Goal: Information Seeking & Learning: Find specific page/section

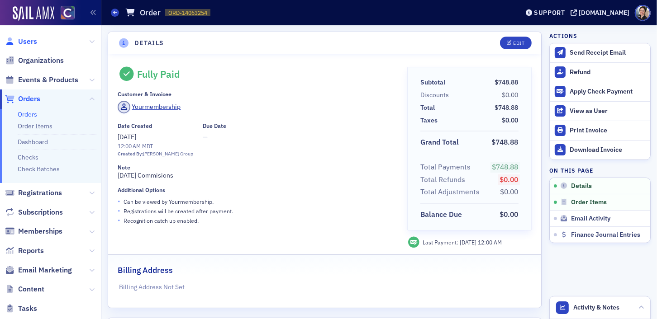
click at [33, 43] on span "Users" at bounding box center [27, 42] width 19 height 10
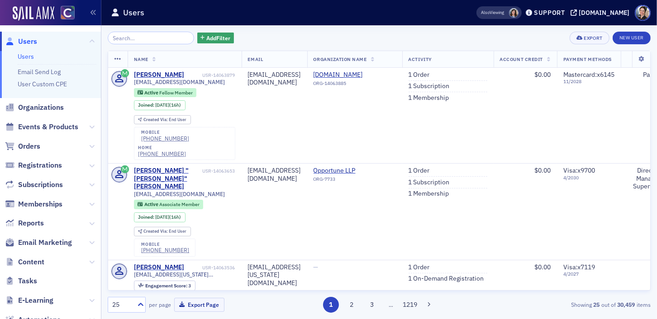
click at [140, 38] on input "search" at bounding box center [151, 38] width 86 height 13
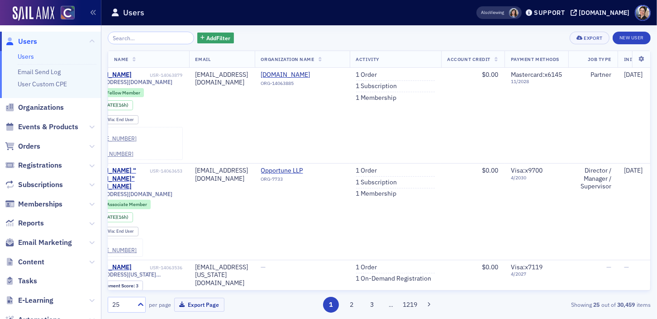
scroll to position [0, 57]
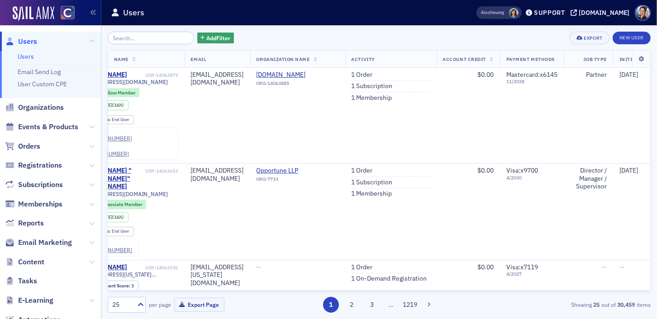
click at [136, 40] on input "search" at bounding box center [151, 38] width 86 height 13
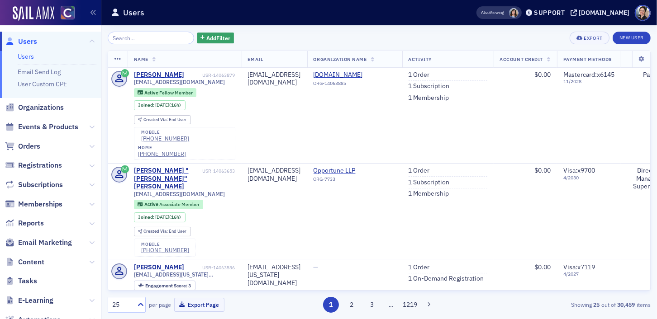
click at [138, 38] on input "search" at bounding box center [151, 38] width 86 height 13
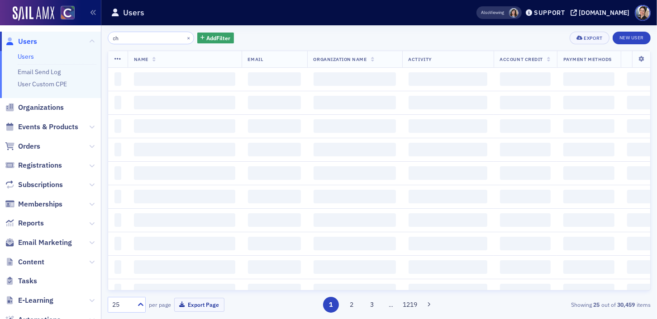
type input "c"
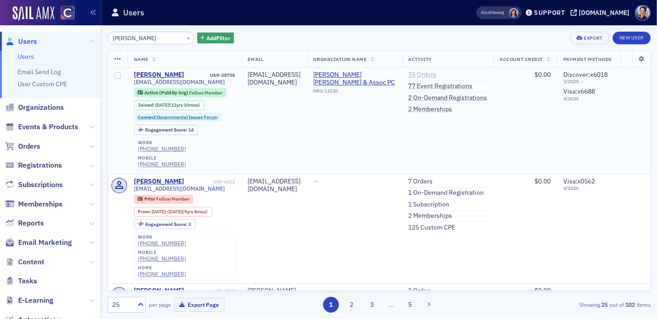
type input "[PERSON_NAME]"
drag, startPoint x: 492, startPoint y: 75, endPoint x: 478, endPoint y: 76, distance: 14.0
click at [436, 75] on link "35 Orders" at bounding box center [422, 75] width 28 height 8
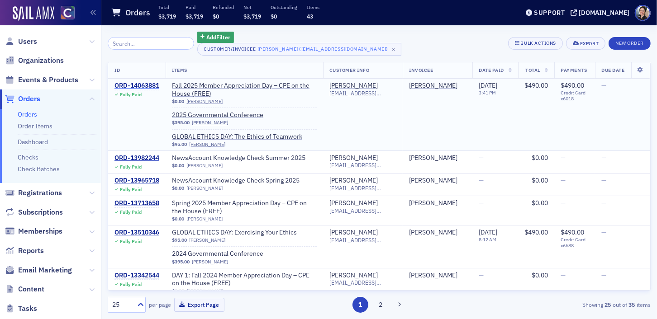
click at [141, 85] on div "ORD-14063881" at bounding box center [136, 86] width 45 height 8
